Goal: Task Accomplishment & Management: Manage account settings

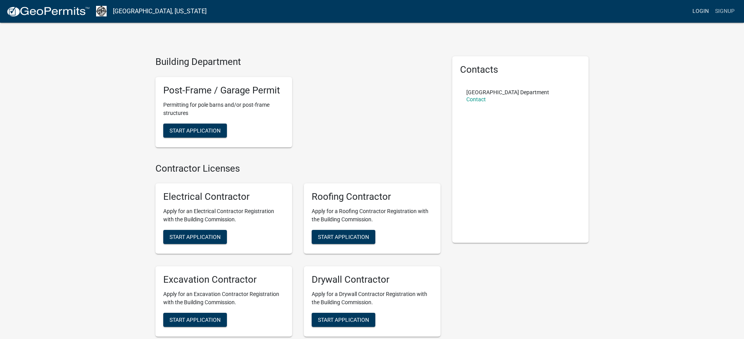
click at [703, 11] on link "Login" at bounding box center [700, 11] width 23 height 15
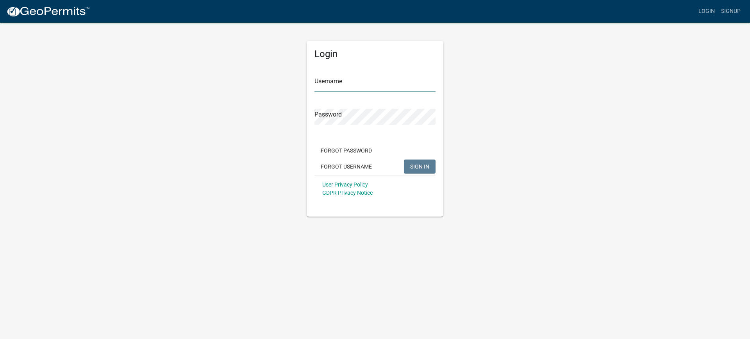
type input "cvanderborg"
click at [412, 165] on span "SIGN IN" at bounding box center [419, 166] width 19 height 6
click at [355, 148] on button "Forgot Password" at bounding box center [346, 150] width 64 height 14
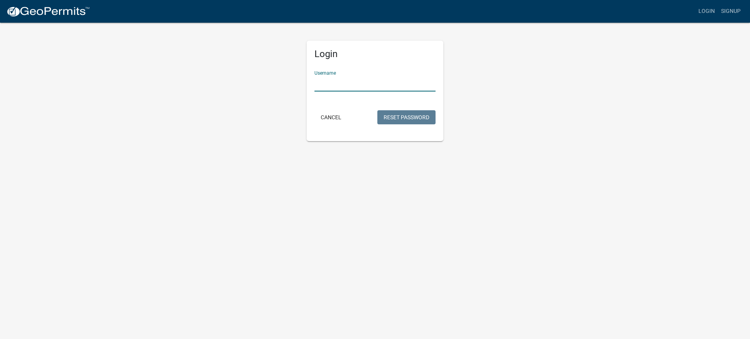
click at [400, 81] on input "Username" at bounding box center [374, 83] width 121 height 16
type input "cvanderborg"
click at [404, 116] on button "Reset Password" at bounding box center [406, 117] width 58 height 14
